Goal: Information Seeking & Learning: Learn about a topic

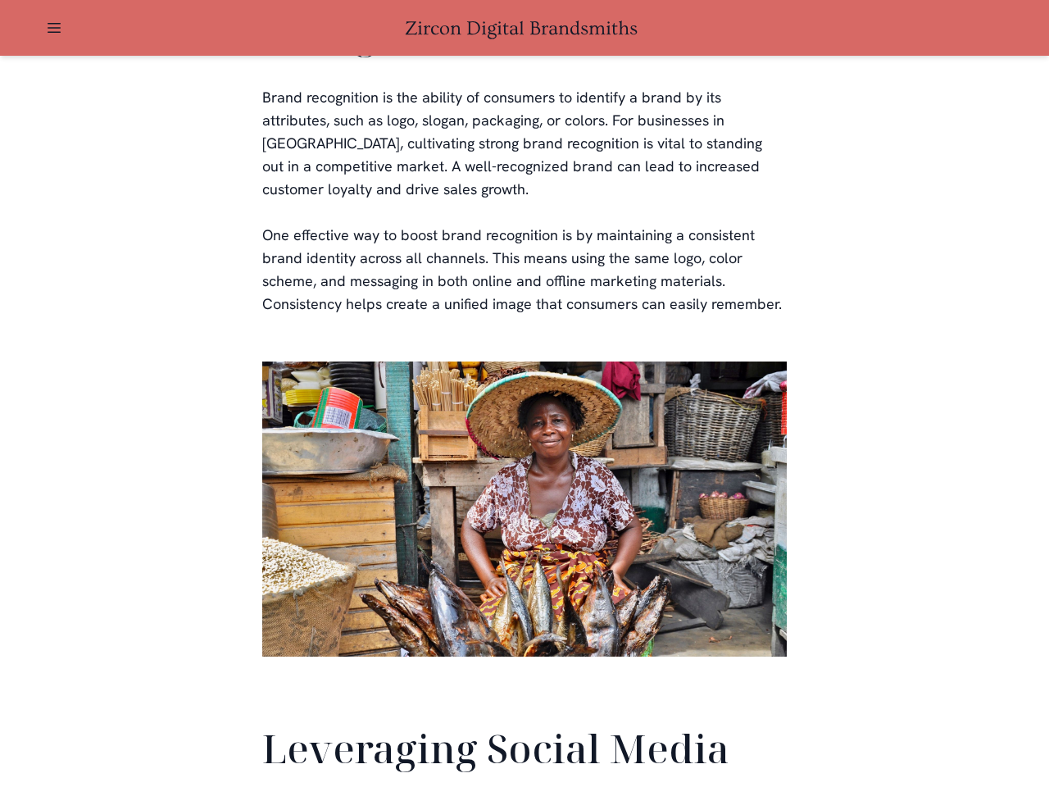
scroll to position [3860, 0]
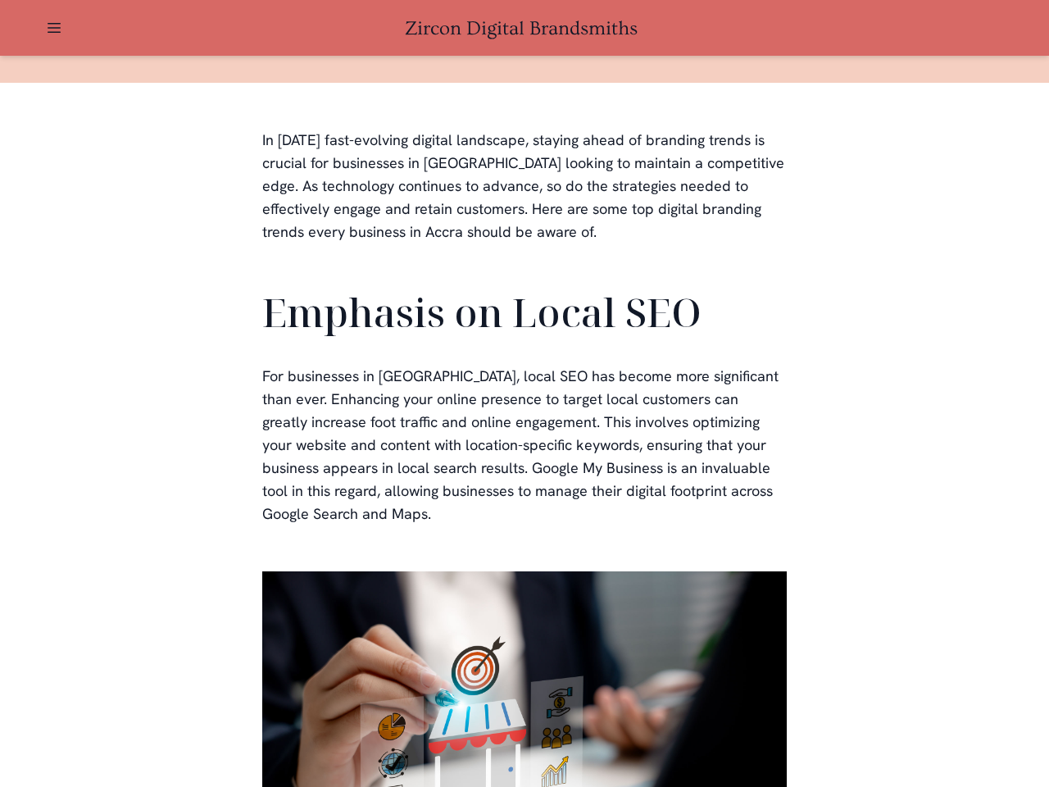
scroll to position [492, 0]
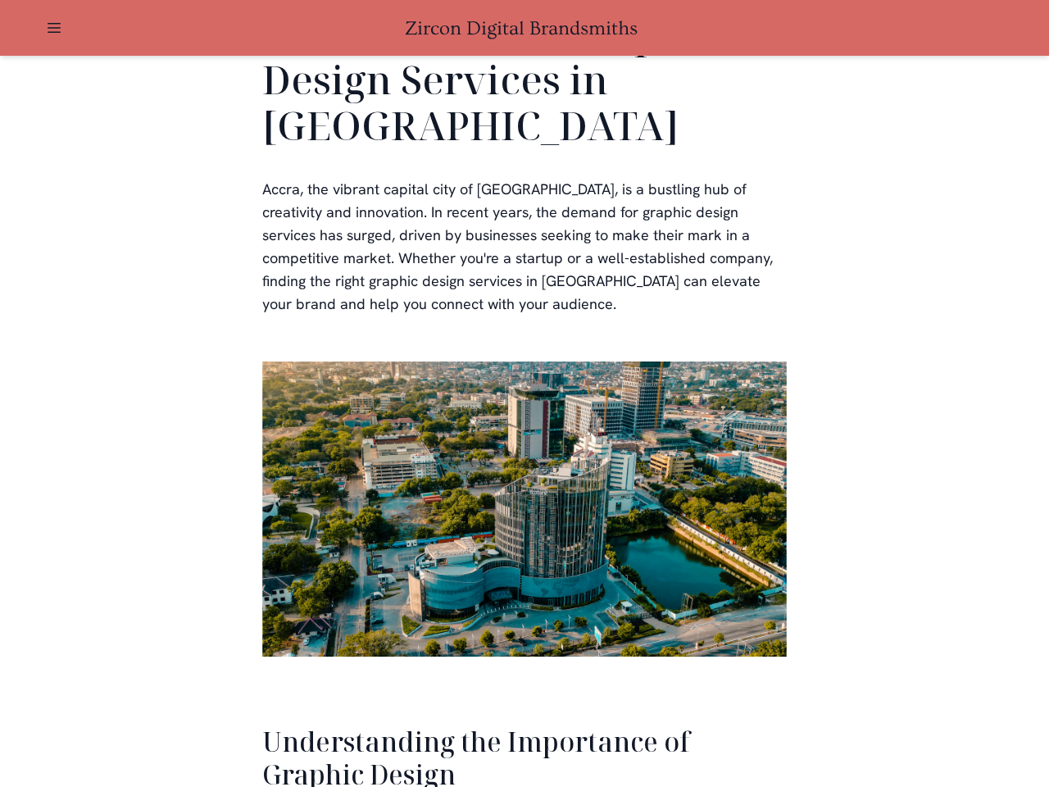
scroll to position [3368, 0]
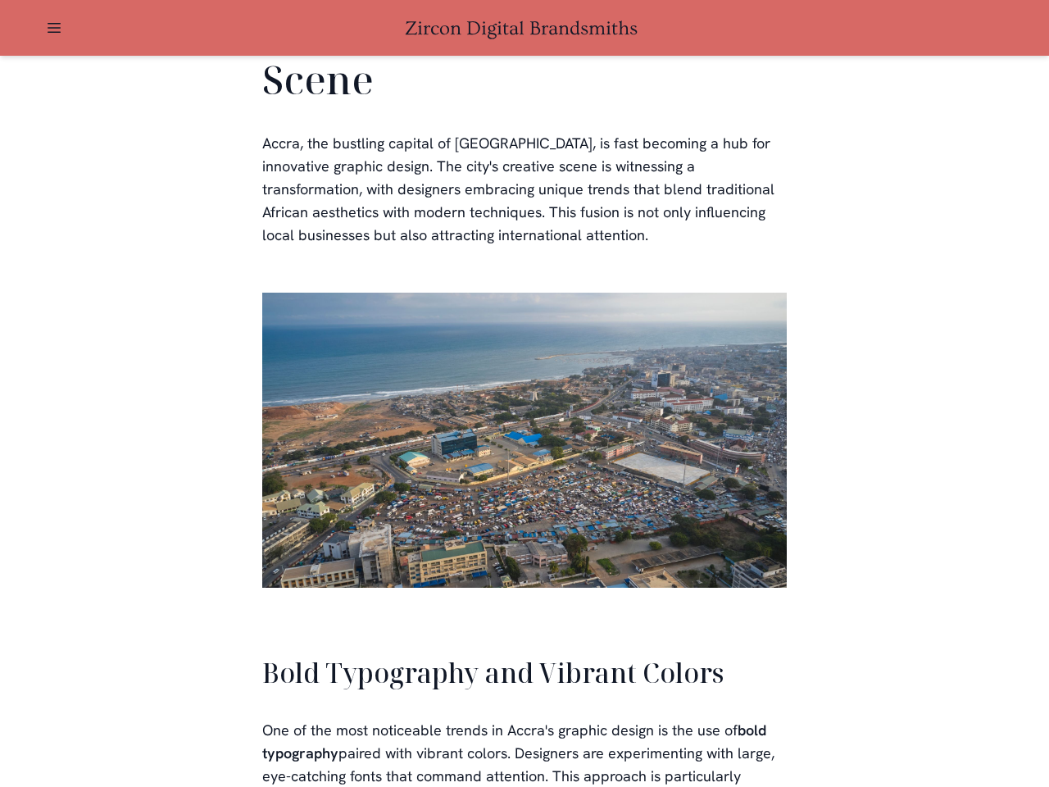
scroll to position [3712, 0]
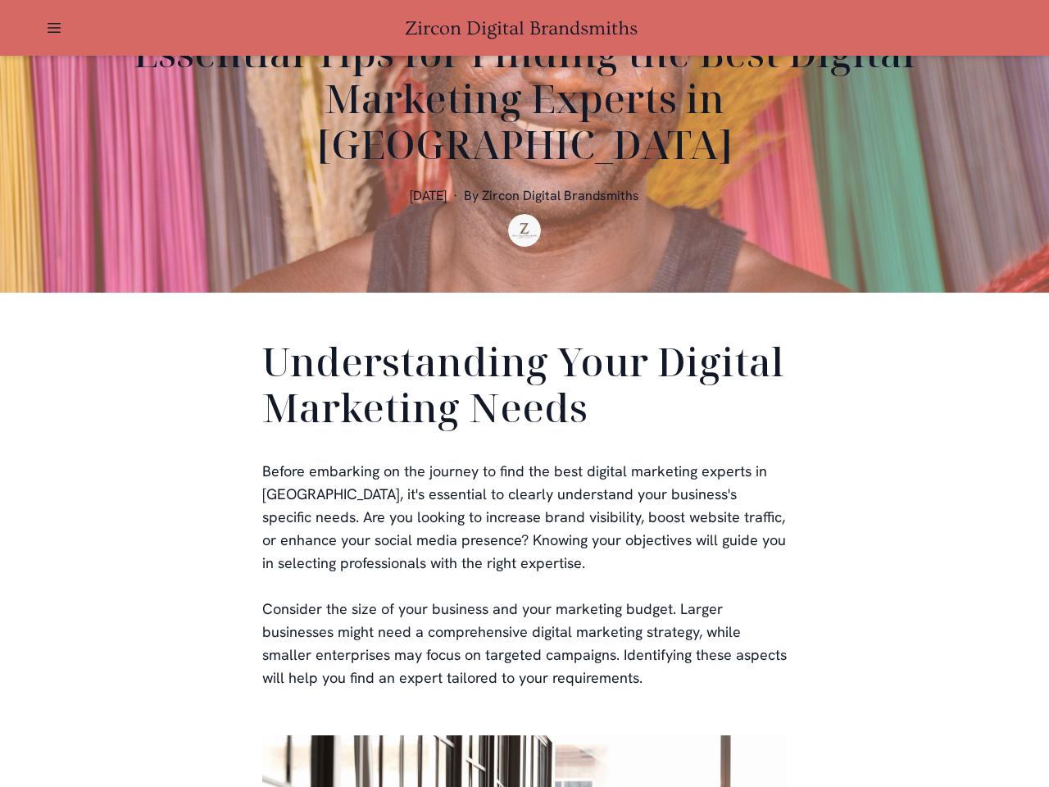
scroll to position [492, 0]
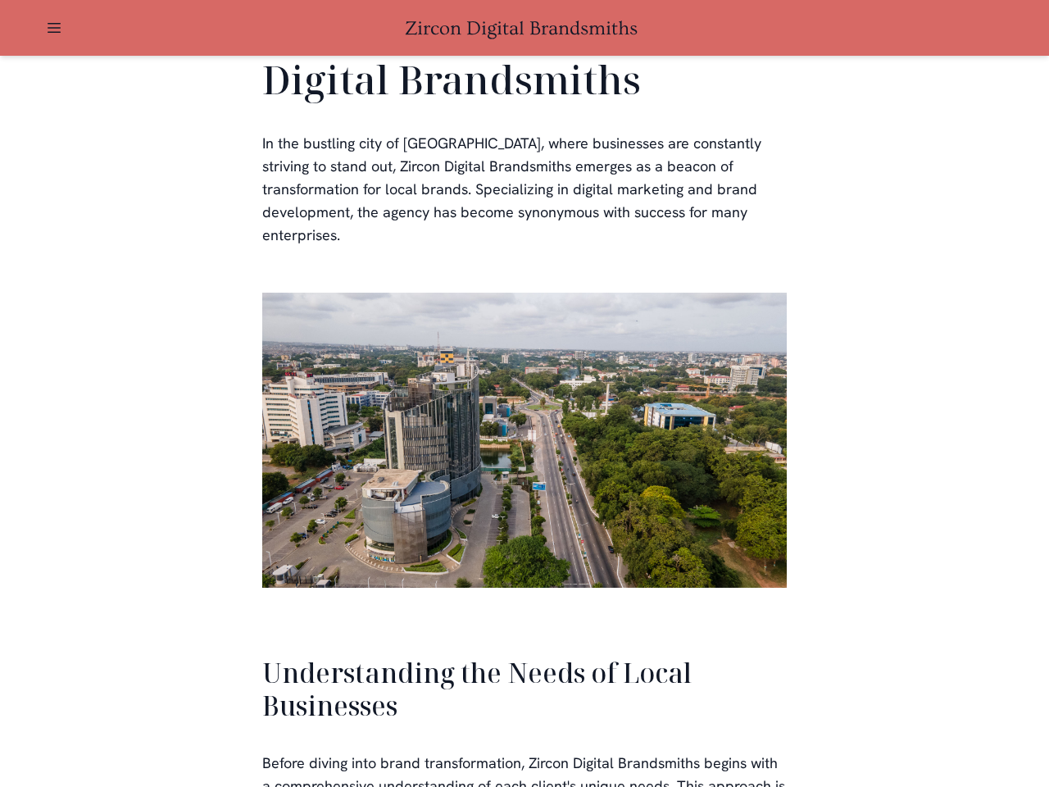
scroll to position [3496, 0]
